Goal: Complete application form: Complete application form

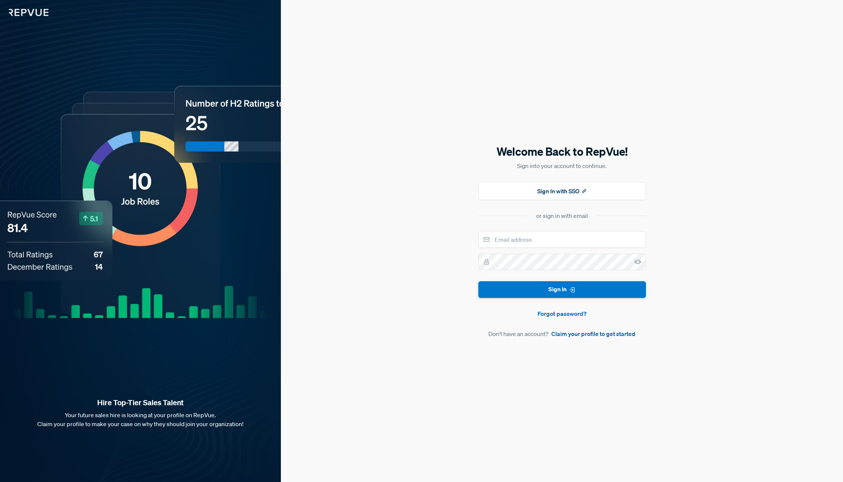
click at [589, 333] on link "Claim your profile to get started" at bounding box center [593, 333] width 84 height 9
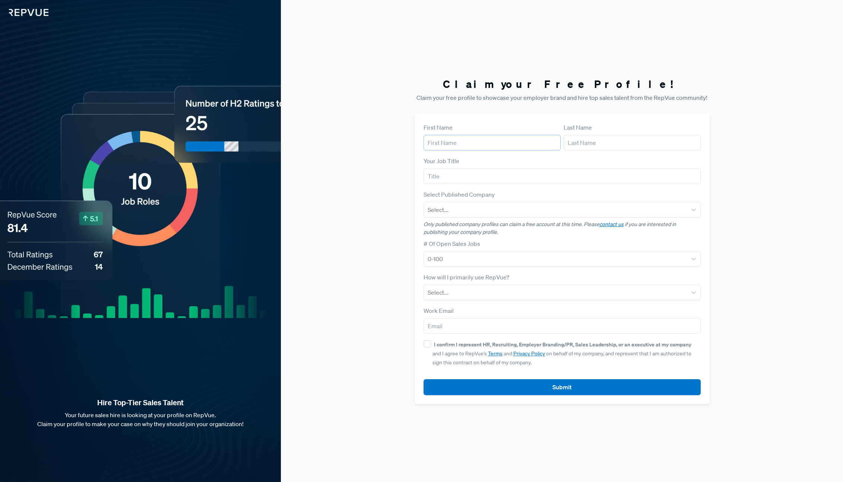
click at [438, 143] on input "text" at bounding box center [491, 143] width 137 height 16
type input "[PERSON_NAME]"
type input "[EMAIL_ADDRESS][DOMAIN_NAME]"
click at [439, 175] on input "text" at bounding box center [561, 176] width 277 height 16
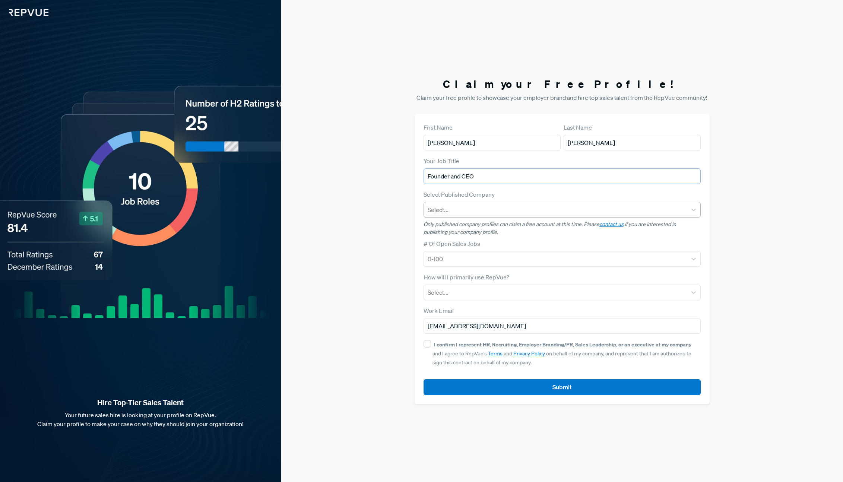
type input "Founder and CEO"
click at [477, 211] on div at bounding box center [554, 209] width 255 height 10
type input "monarch"
click at [371, 236] on div "Claim your Free Profile! Claim your free profile to showcase your employer bran…" at bounding box center [562, 241] width 562 height 482
click at [610, 226] on link "contact us" at bounding box center [611, 224] width 24 height 7
